Goal: Information Seeking & Learning: Find specific fact

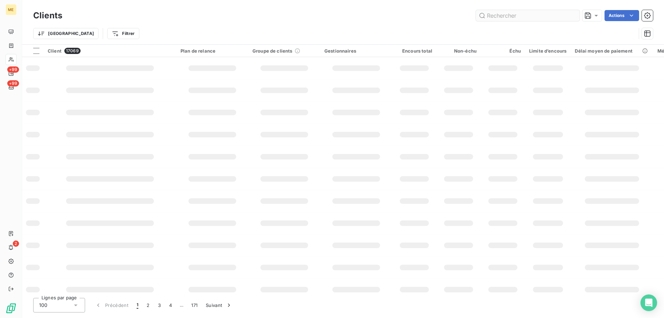
click at [525, 18] on input "text" at bounding box center [528, 15] width 104 height 11
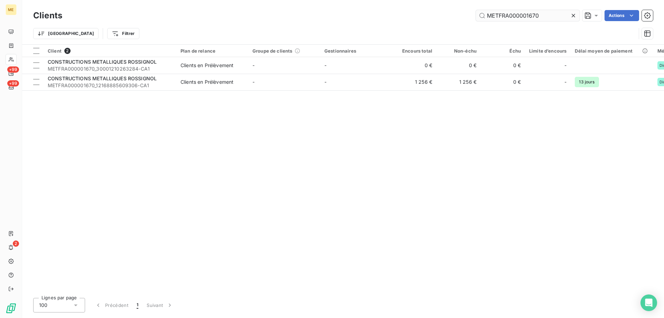
type input "METFRA000001670"
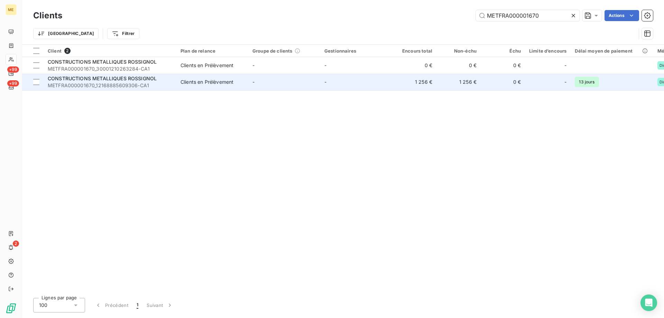
click at [118, 85] on span "METFRA000001670_12168885609306-CA1" at bounding box center [110, 85] width 125 height 7
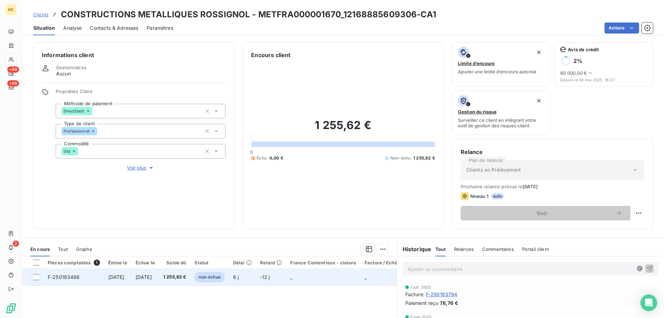
click at [144, 275] on td "[DATE]" at bounding box center [145, 277] width 28 height 17
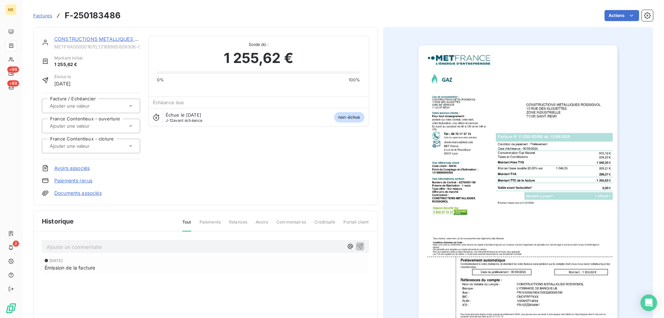
click at [507, 207] on img "button" at bounding box center [518, 186] width 199 height 282
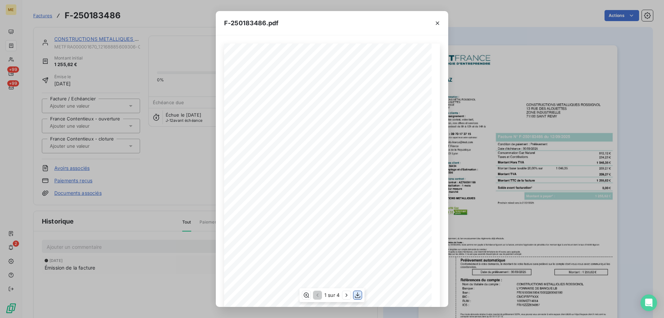
click at [360, 295] on icon "button" at bounding box center [357, 295] width 7 height 7
drag, startPoint x: 182, startPoint y: 63, endPoint x: 200, endPoint y: 58, distance: 18.8
click at [184, 63] on div "F-250183486.pdf *Sous réserve, notamment, du bon encaissement des règlements dé…" at bounding box center [332, 159] width 664 height 318
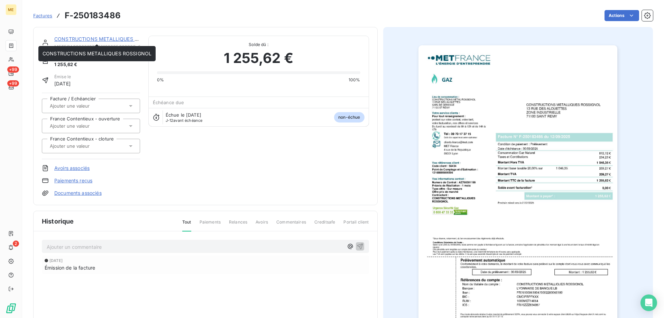
click at [103, 39] on link "CONSTRUCTIONS METALLIQUES ROSSIGNOL" at bounding box center [108, 39] width 109 height 6
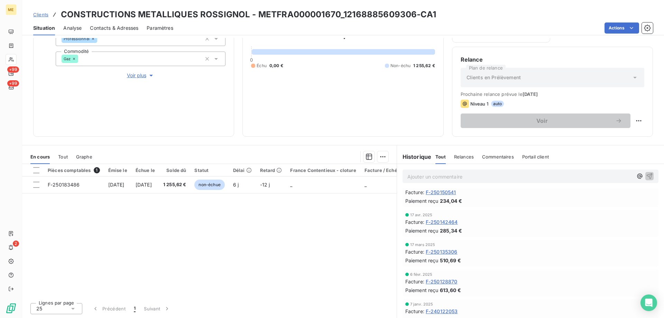
scroll to position [35, 0]
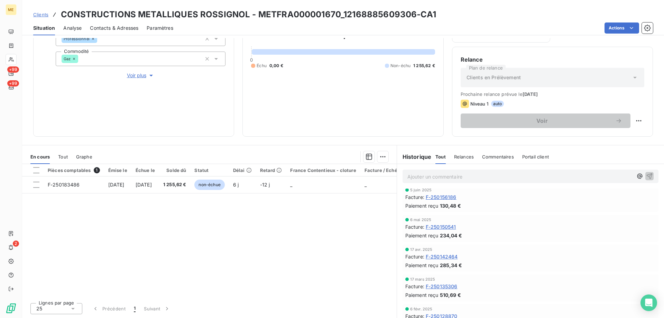
click at [443, 226] on span "F-250150541" at bounding box center [441, 226] width 30 height 7
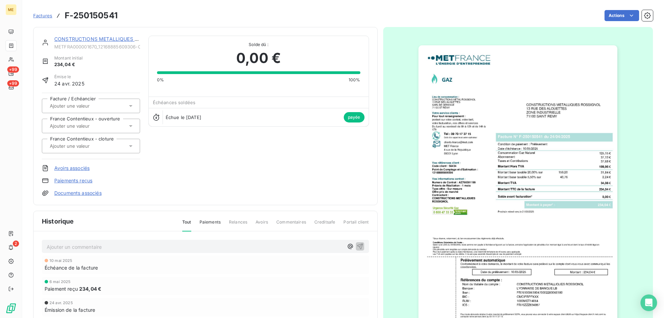
click at [475, 216] on img "button" at bounding box center [518, 186] width 199 height 282
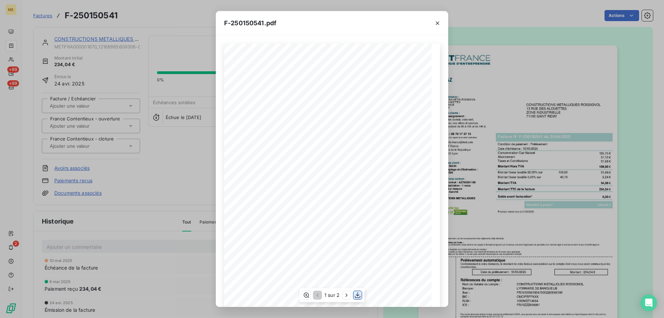
click at [356, 298] on icon "button" at bounding box center [358, 295] width 6 height 6
click at [435, 25] on icon "button" at bounding box center [437, 23] width 7 height 7
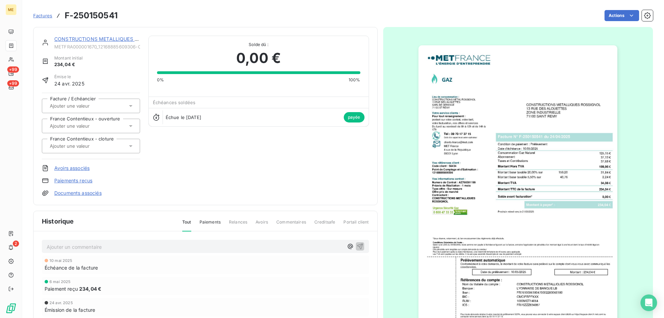
click at [107, 38] on link "CONSTRUCTIONS METALLIQUES ROSSIGNOL" at bounding box center [108, 39] width 109 height 6
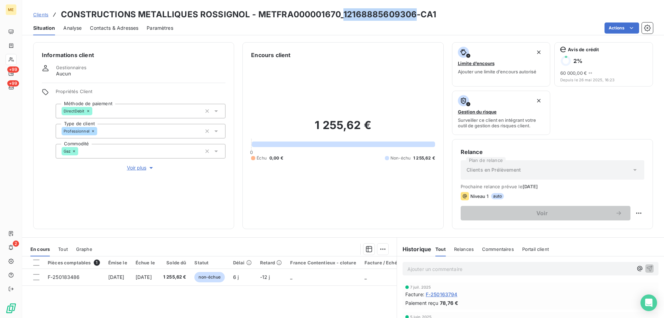
copy h3 "12168885609306"
drag, startPoint x: 342, startPoint y: 13, endPoint x: 411, endPoint y: 12, distance: 69.2
click at [411, 12] on h3 "CONSTRUCTIONS METALLIQUES ROSSIGNOL - METFRA000001670_12168885609306-CA1" at bounding box center [248, 14] width 375 height 12
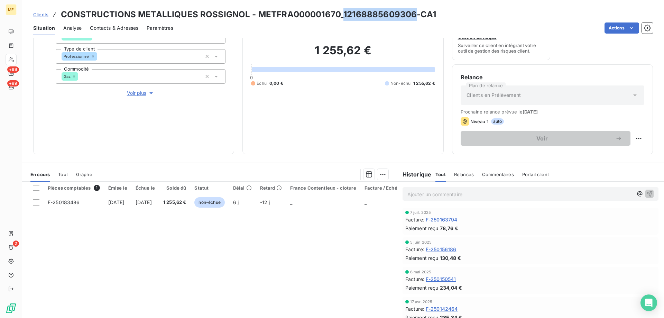
scroll to position [92, 0]
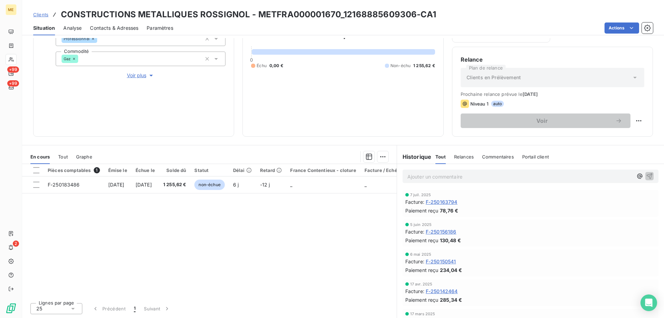
click at [442, 200] on span "F-250163794" at bounding box center [442, 201] width 32 height 7
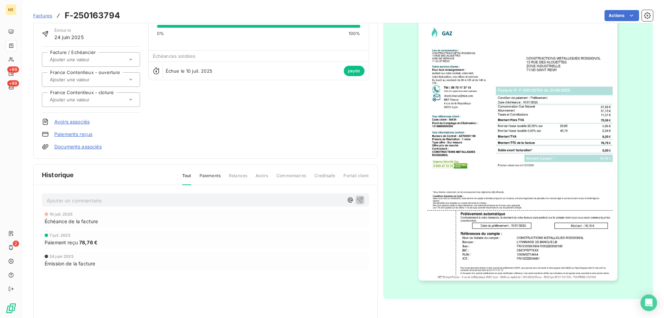
scroll to position [65, 0]
